Goal: Task Accomplishment & Management: Use online tool/utility

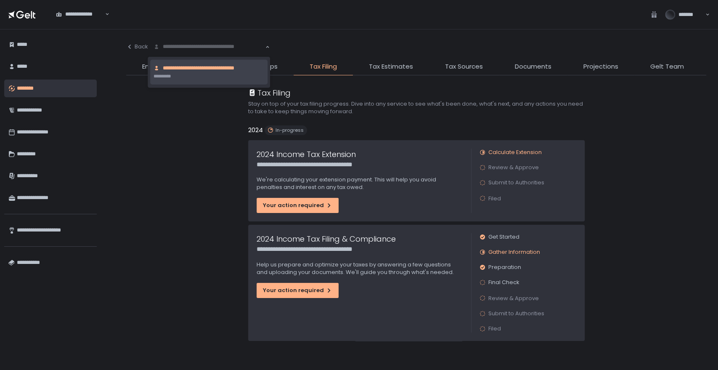
click at [199, 45] on div "**********" at bounding box center [209, 46] width 113 height 8
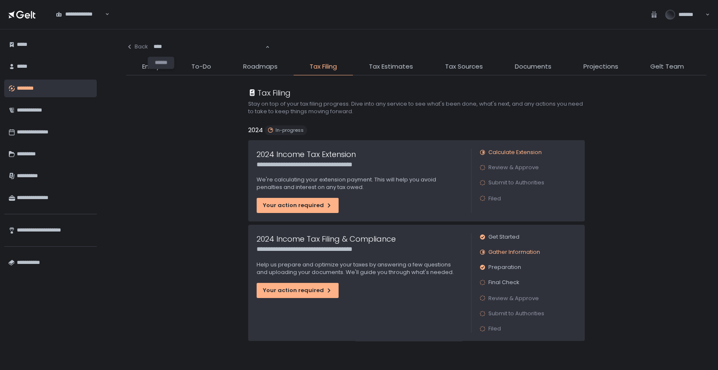
type input "***"
click at [192, 65] on span "**********" at bounding box center [184, 68] width 43 height 8
